Goal: Task Accomplishment & Management: Use online tool/utility

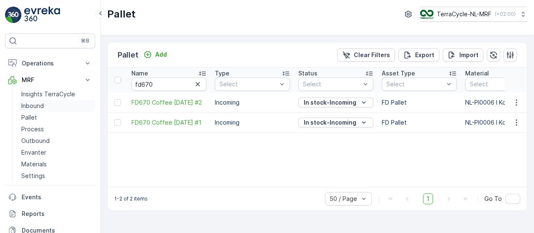
click at [48, 106] on link "Inbound" at bounding box center [56, 106] width 77 height 12
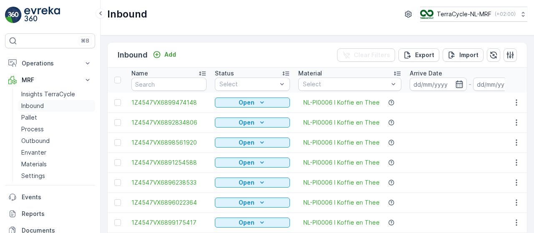
click at [53, 103] on link "Inbound" at bounding box center [56, 106] width 77 height 12
click at [50, 105] on link "Inbound" at bounding box center [56, 106] width 77 height 12
click at [442, 85] on input at bounding box center [438, 84] width 57 height 13
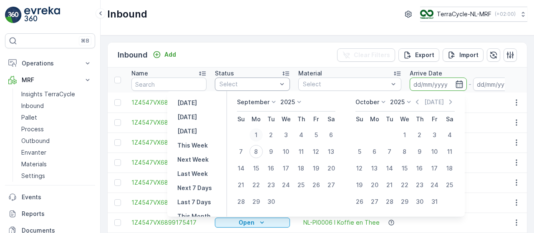
click at [256, 136] on div "1" at bounding box center [255, 134] width 13 height 13
type input "01.09.2025"
click at [481, 83] on input "01.09.2025" at bounding box center [501, 84] width 57 height 13
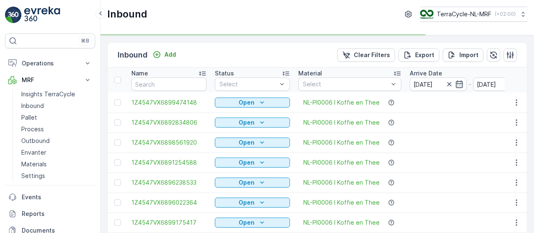
click at [255, 148] on td "Open" at bounding box center [252, 143] width 83 height 20
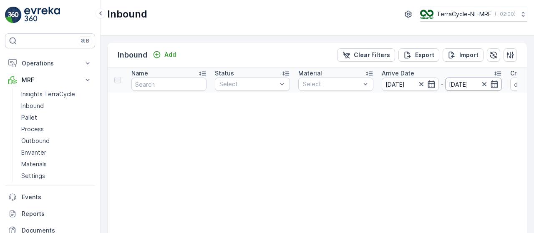
click at [459, 78] on input "01.09.2025" at bounding box center [473, 84] width 57 height 13
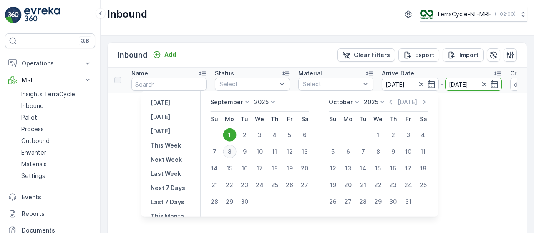
click at [226, 154] on div "8" at bounding box center [229, 151] width 13 height 13
type input "08.09.2025"
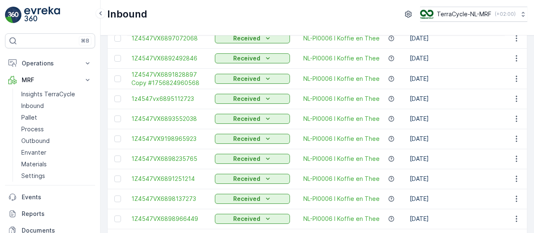
scroll to position [898, 0]
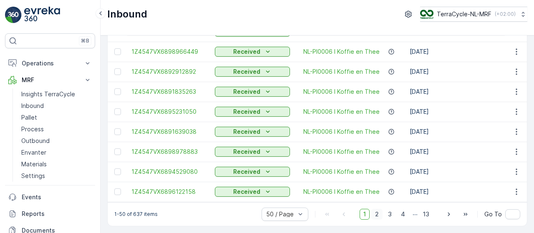
click at [377, 216] on span "2" at bounding box center [376, 214] width 11 height 11
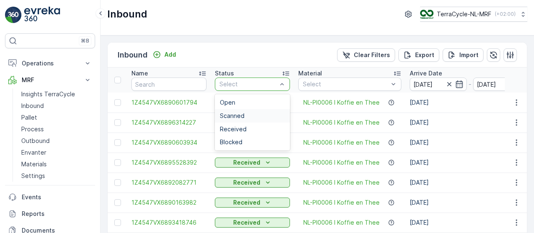
click at [261, 118] on div "Scanned" at bounding box center [252, 116] width 65 height 7
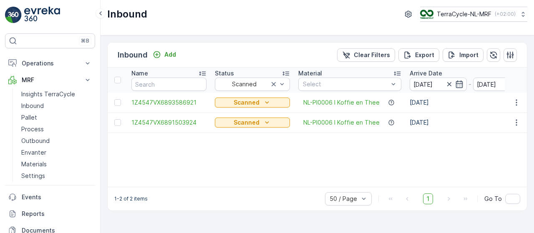
click at [344, 161] on div "Name Status Scanned Material Select Arrive Date 01.09.2025 - 08.09.2025 Create …" at bounding box center [317, 127] width 419 height 119
click at [188, 101] on span "1Z4547VX6893586921" at bounding box center [168, 102] width 75 height 8
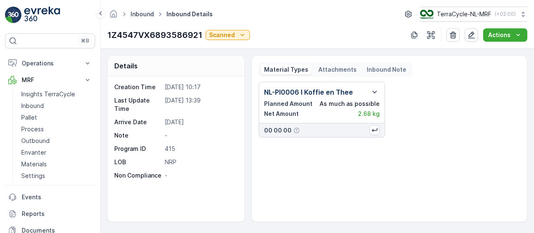
click at [145, 15] on link "Inbound" at bounding box center [142, 13] width 23 height 7
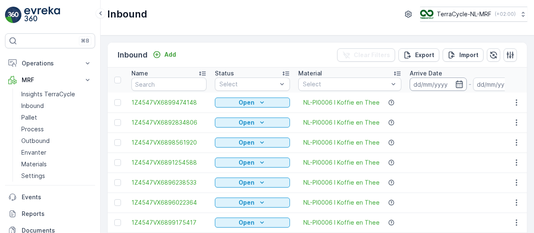
click at [432, 85] on input at bounding box center [438, 84] width 57 height 13
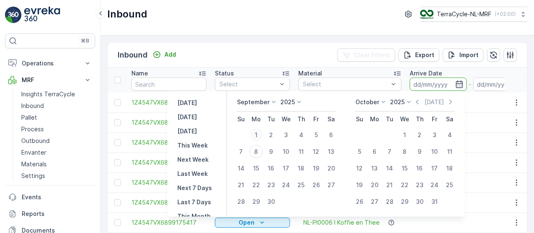
click at [257, 135] on div "1" at bounding box center [255, 134] width 13 height 13
type input "01.09.2025"
click at [257, 151] on div "8" at bounding box center [255, 151] width 13 height 13
type input "08.09.2025"
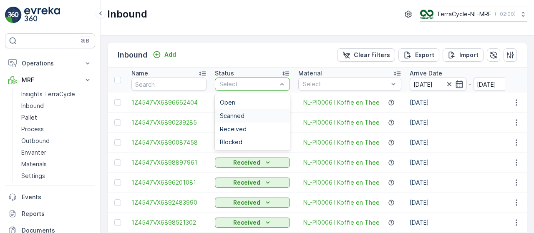
click at [252, 116] on div "Scanned" at bounding box center [252, 116] width 65 height 7
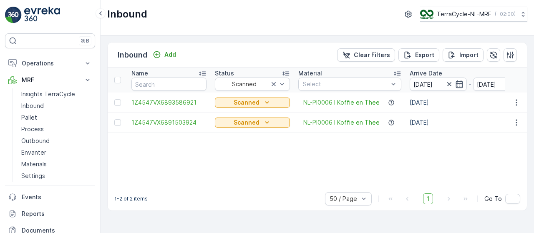
click at [322, 29] on div "Inbound TerraCycle-NL-MRF ( +02:00 )" at bounding box center [317, 17] width 433 height 35
click at [177, 122] on span "1Z4547VX6891503924" at bounding box center [168, 122] width 75 height 8
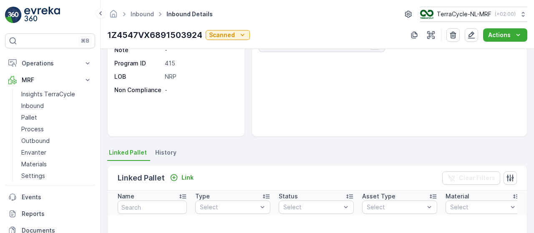
scroll to position [88, 0]
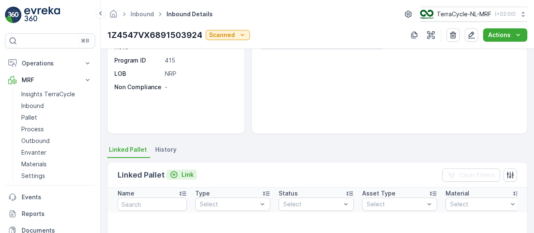
click at [185, 172] on p "Link" at bounding box center [187, 175] width 12 height 8
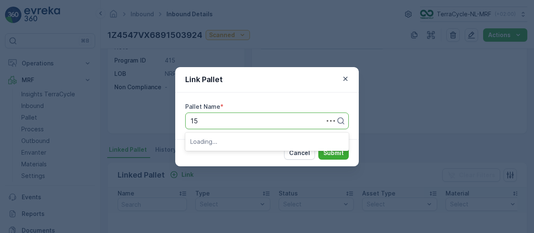
type input "156"
click at [231, 142] on span "Pallet_NL #156" at bounding box center [213, 142] width 47 height 8
click at [335, 151] on p "Submit" at bounding box center [333, 153] width 20 height 8
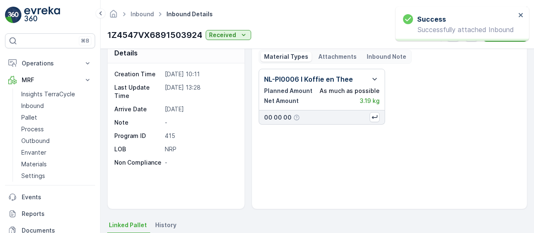
scroll to position [13, 0]
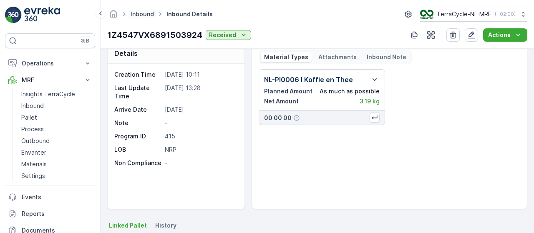
click at [144, 14] on link "Inbound" at bounding box center [142, 13] width 23 height 7
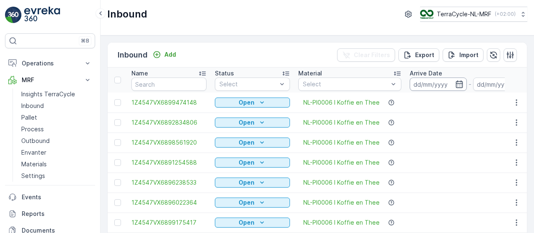
click at [434, 84] on input at bounding box center [438, 84] width 57 height 13
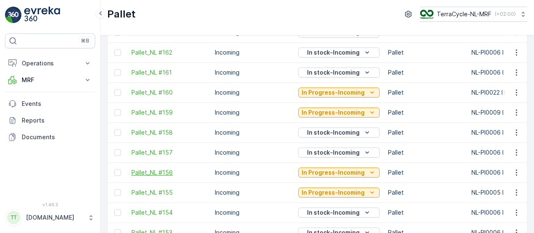
click at [154, 175] on span "Pallet_NL #156" at bounding box center [168, 172] width 75 height 8
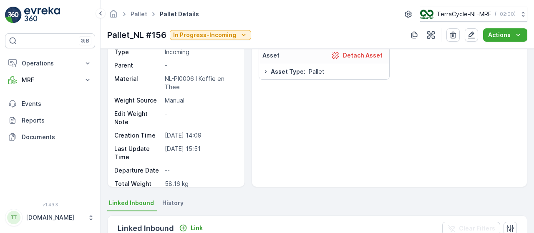
scroll to position [47, 0]
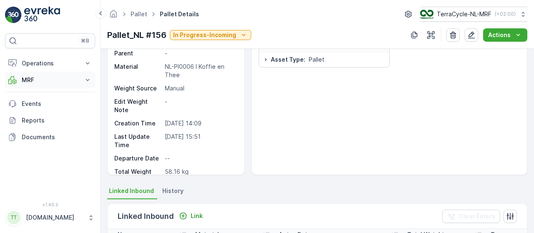
click at [90, 80] on icon at bounding box center [87, 80] width 8 height 8
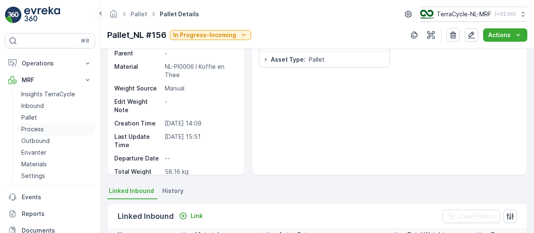
click at [41, 126] on p "Process" at bounding box center [32, 129] width 23 height 8
